Goal: Contribute content: Contribute content

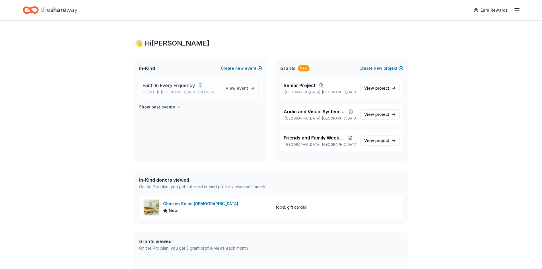
click at [190, 88] on span "Faith In Every Frquency" at bounding box center [169, 85] width 52 height 7
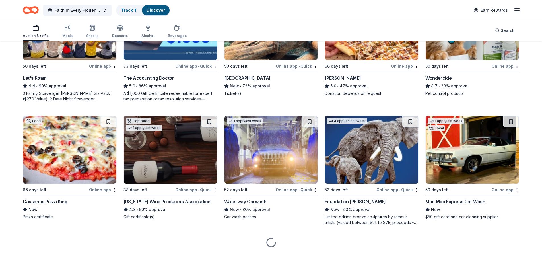
scroll to position [356, 0]
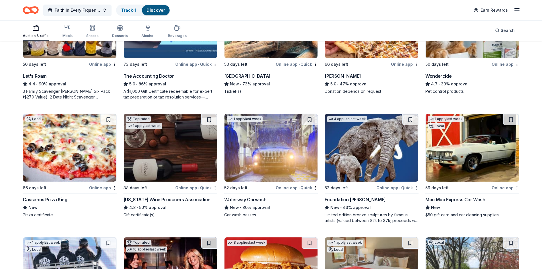
click at [79, 166] on img at bounding box center [69, 148] width 93 height 68
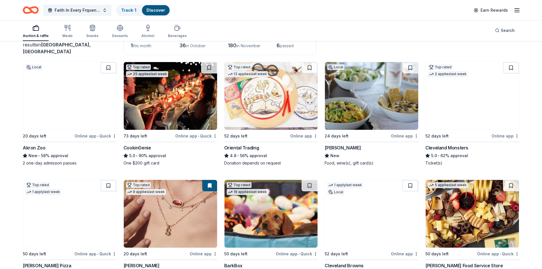
scroll to position [15, 0]
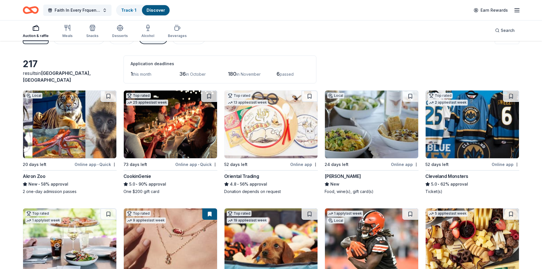
click at [440, 145] on img at bounding box center [472, 124] width 93 height 68
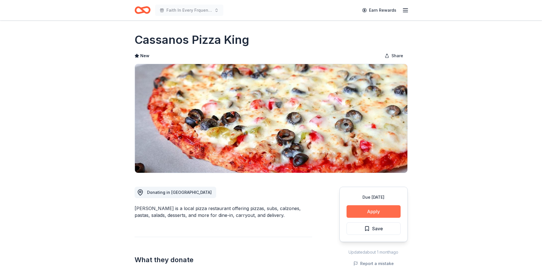
click at [379, 215] on button "Apply" at bounding box center [374, 211] width 54 height 13
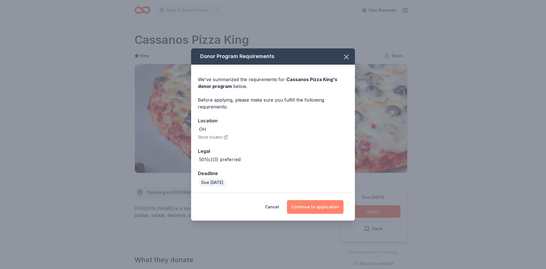
click at [315, 207] on button "Continue to application" at bounding box center [315, 207] width 57 height 14
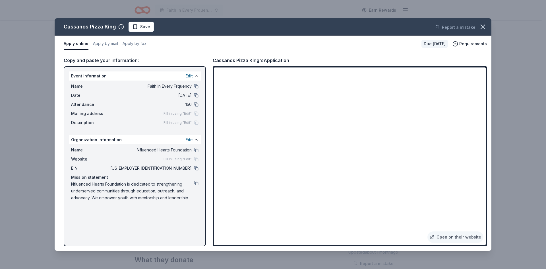
click at [201, 48] on div "Apply online Apply by mail Apply by fax" at bounding box center [240, 44] width 353 height 12
click at [483, 28] on icon "button" at bounding box center [483, 27] width 8 height 8
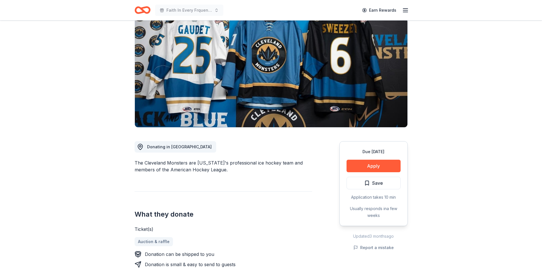
scroll to position [57, 0]
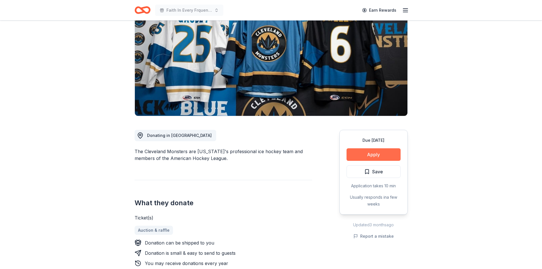
click at [374, 158] on button "Apply" at bounding box center [374, 154] width 54 height 13
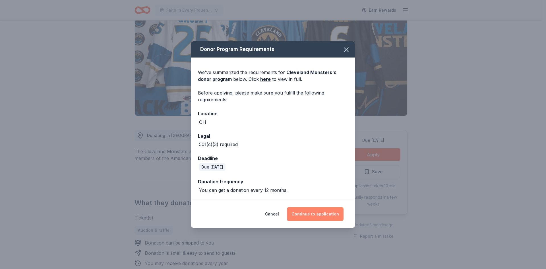
click at [308, 216] on button "Continue to application" at bounding box center [315, 214] width 57 height 14
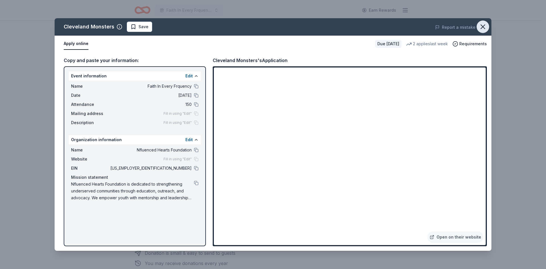
click at [482, 27] on icon "button" at bounding box center [483, 27] width 4 height 4
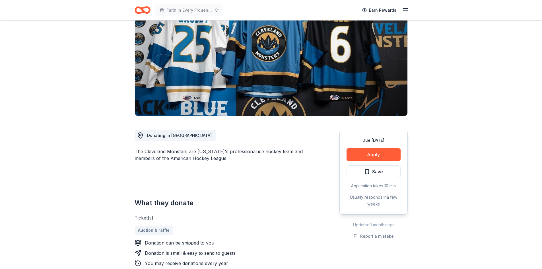
click at [144, 12] on icon "Home" at bounding box center [145, 10] width 9 height 6
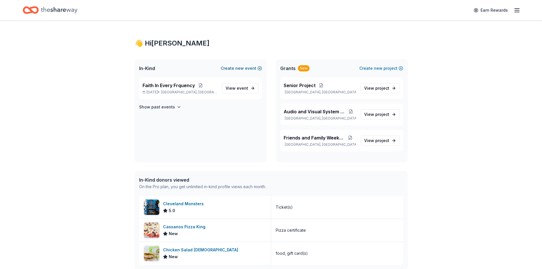
click at [251, 68] on button "Create new event" at bounding box center [241, 68] width 41 height 7
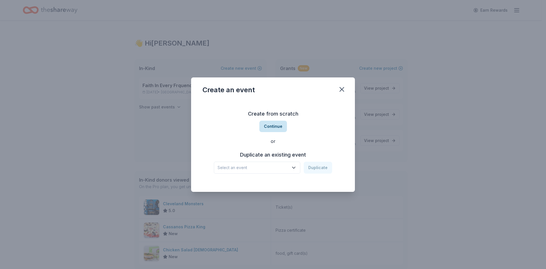
click at [271, 125] on button "Continue" at bounding box center [274, 126] width 28 height 11
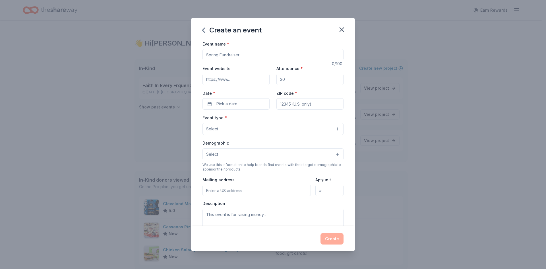
click at [224, 55] on input "Event name *" at bounding box center [273, 54] width 141 height 11
paste input "Trunk-or-Treat & Indoor Fall Fest"
type input "Trunk-or-Treat & Indoor Fall Fest"
click at [286, 81] on input "Attendance *" at bounding box center [310, 79] width 67 height 11
type input "200"
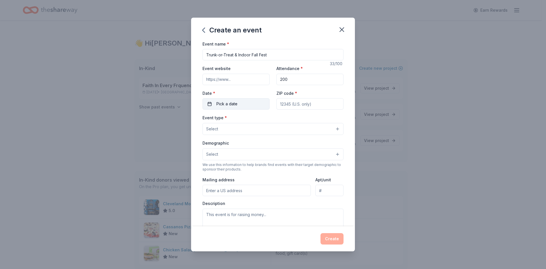
click at [248, 104] on button "Pick a date" at bounding box center [236, 103] width 67 height 11
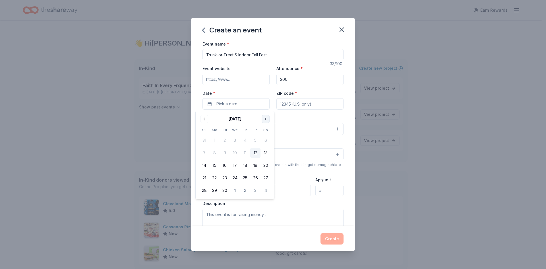
click at [268, 118] on button "Go to next month" at bounding box center [266, 119] width 8 height 8
click at [257, 190] on button "31" at bounding box center [255, 190] width 10 height 10
click at [312, 104] on input "ZIP code *" at bounding box center [310, 103] width 67 height 11
type input "44146"
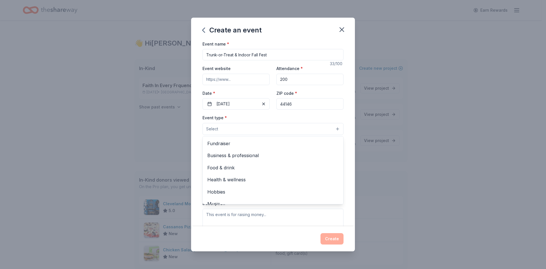
click at [261, 125] on button "Select" at bounding box center [273, 129] width 141 height 12
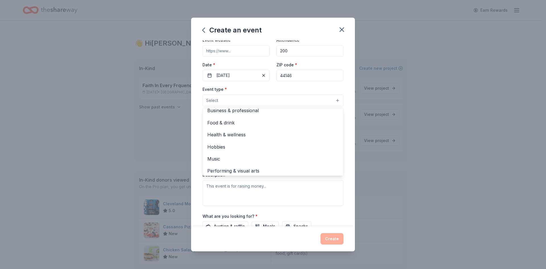
scroll to position [19, 0]
click at [345, 184] on div "Event name * Trunk-or-Treat & Indoor Fall Fest 33 /100 Event website Attendance…" at bounding box center [273, 133] width 164 height 186
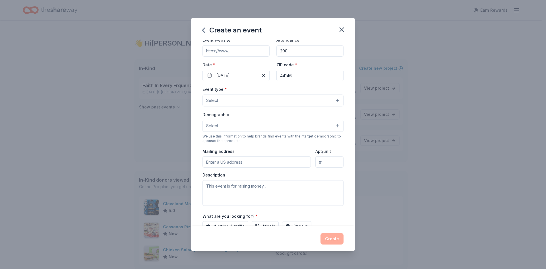
click at [236, 128] on button "Select" at bounding box center [273, 126] width 141 height 12
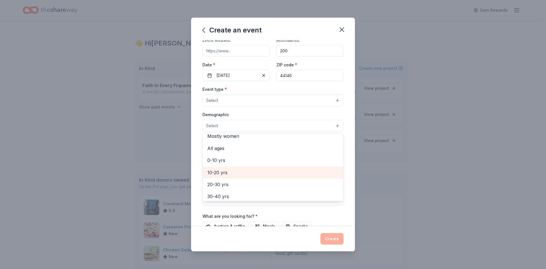
scroll to position [28, 0]
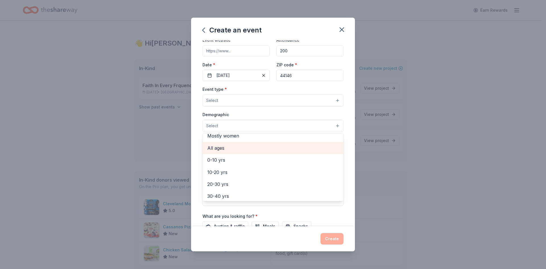
click at [219, 147] on span "All ages" at bounding box center [272, 147] width 131 height 7
click at [270, 115] on div "Demographic All ages All genders Mostly men Mostly women 0-10 yrs 10-20 yrs 20-…" at bounding box center [273, 121] width 141 height 21
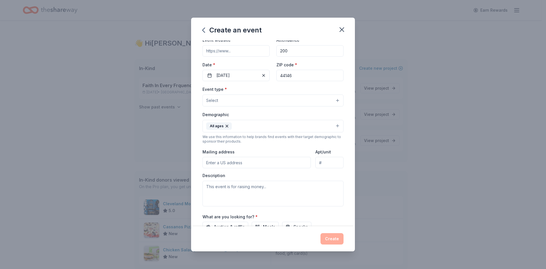
click at [256, 163] on input "Mailing address" at bounding box center [257, 162] width 108 height 11
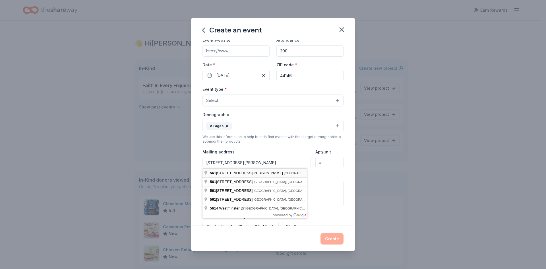
type input "[STREET_ADDRESS][PERSON_NAME]"
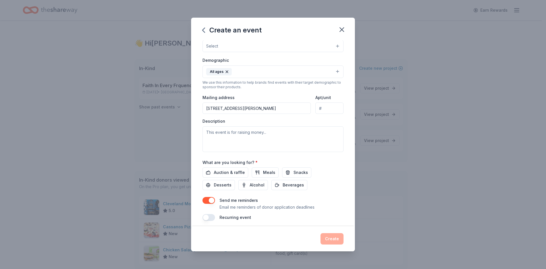
scroll to position [85, 0]
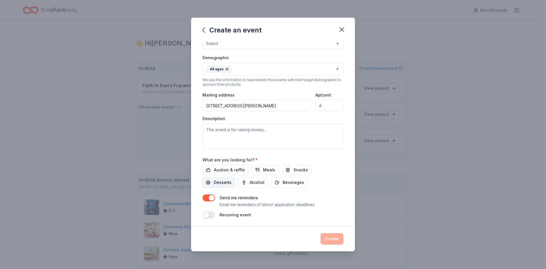
click at [222, 184] on span "Desserts" at bounding box center [223, 182] width 18 height 7
click at [272, 170] on span "Meals" at bounding box center [269, 169] width 12 height 7
click at [283, 182] on span "Beverages" at bounding box center [293, 182] width 21 height 7
click at [297, 170] on span "Snacks" at bounding box center [301, 169] width 15 height 7
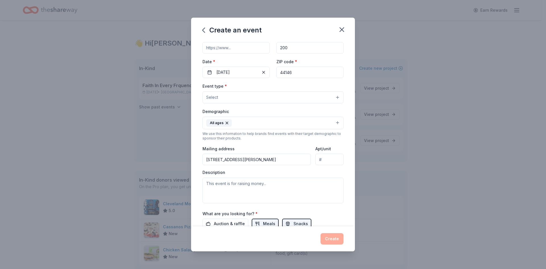
scroll to position [0, 0]
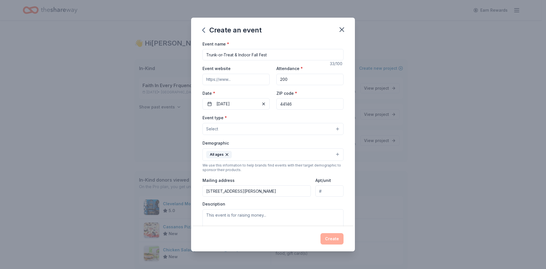
click at [241, 136] on div "Event type * Select Demographic All ages We use this information to help brands…" at bounding box center [273, 174] width 141 height 120
click at [242, 131] on button "Select" at bounding box center [273, 129] width 141 height 12
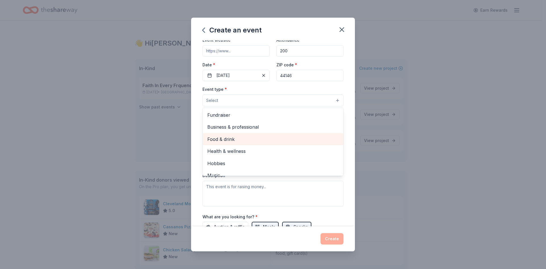
click at [237, 143] on div "Food & drink" at bounding box center [273, 139] width 141 height 12
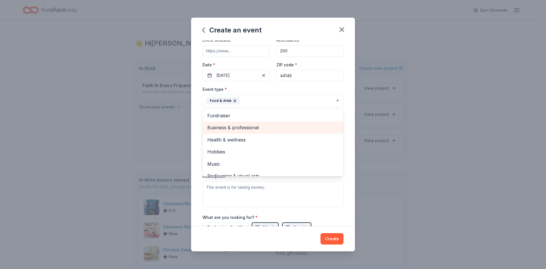
click at [247, 127] on span "Business & professional" at bounding box center [272, 127] width 131 height 7
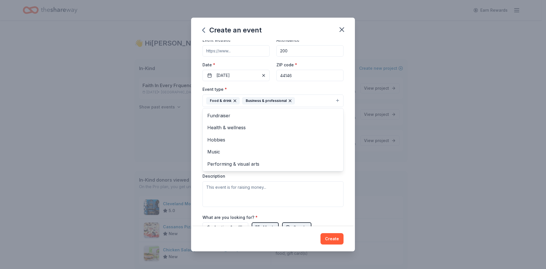
click at [324, 217] on div "Event name * Trunk-or-Treat & Indoor Fall Fest 33 /100 Event website Attendance…" at bounding box center [273, 144] width 141 height 264
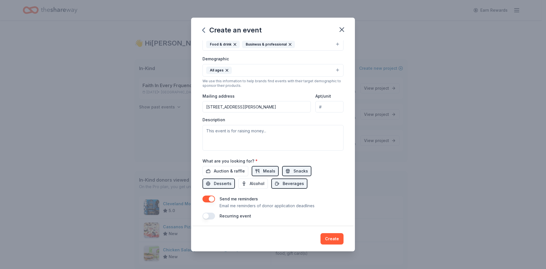
scroll to position [85, 0]
click at [228, 131] on textarea at bounding box center [273, 137] width 141 height 26
click at [223, 129] on textarea at bounding box center [273, 137] width 141 height 26
paste textarea "Trunk-or-Treat & Indoor Fall Fest will be held at the [GEOGRAPHIC_DATA] on [DAT…"
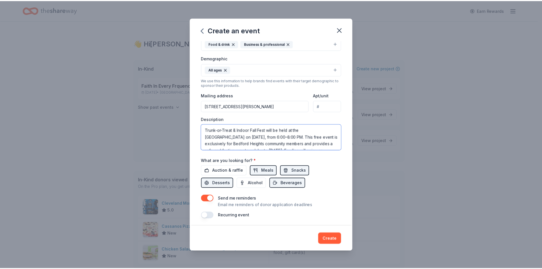
scroll to position [31, 0]
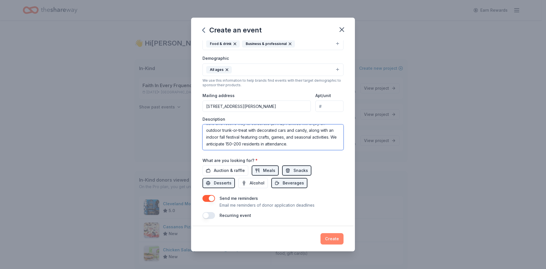
type textarea "Trunk-or-Treat & Indoor Fall Fest will be held at the [GEOGRAPHIC_DATA] on [DAT…"
click at [334, 239] on button "Create" at bounding box center [332, 238] width 23 height 11
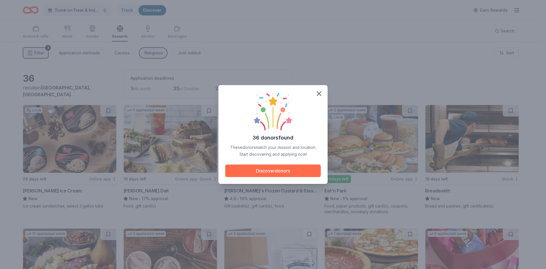
click at [277, 173] on button "Discover donors" at bounding box center [273, 170] width 96 height 13
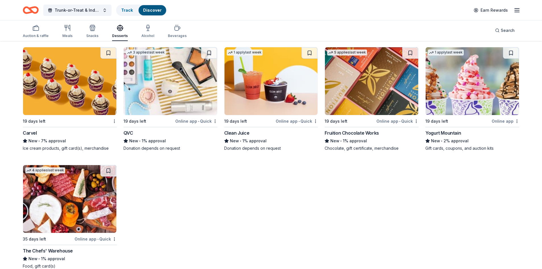
scroll to position [797, 0]
